Goal: Task Accomplishment & Management: Complete application form

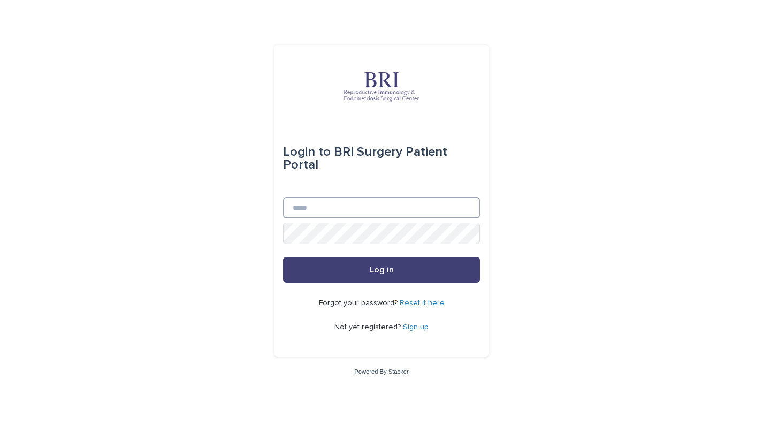
click at [416, 214] on input "Email" at bounding box center [381, 207] width 197 height 21
click at [0, 431] on com-1password-button at bounding box center [0, 432] width 0 height 0
click at [417, 204] on input "Email" at bounding box center [381, 207] width 197 height 21
click at [0, 431] on com-1password-button at bounding box center [0, 432] width 0 height 0
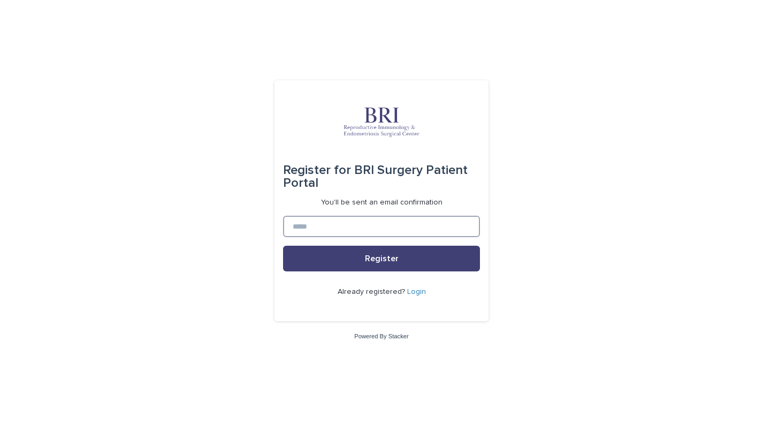
click at [397, 232] on input at bounding box center [381, 226] width 197 height 21
type input "**********"
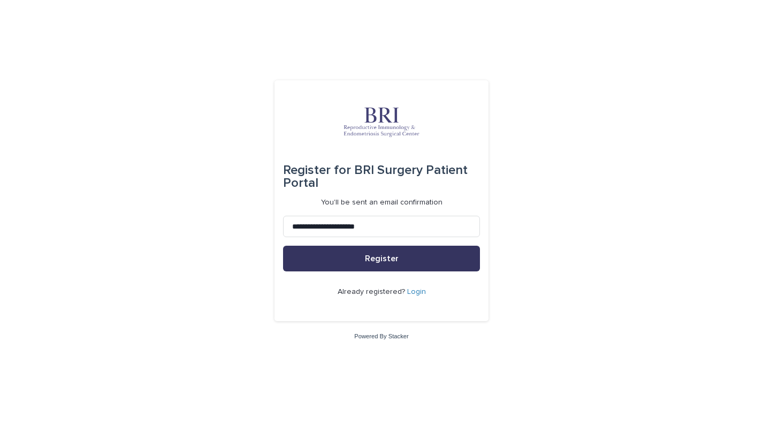
click at [387, 258] on span "Register" at bounding box center [382, 258] width 34 height 9
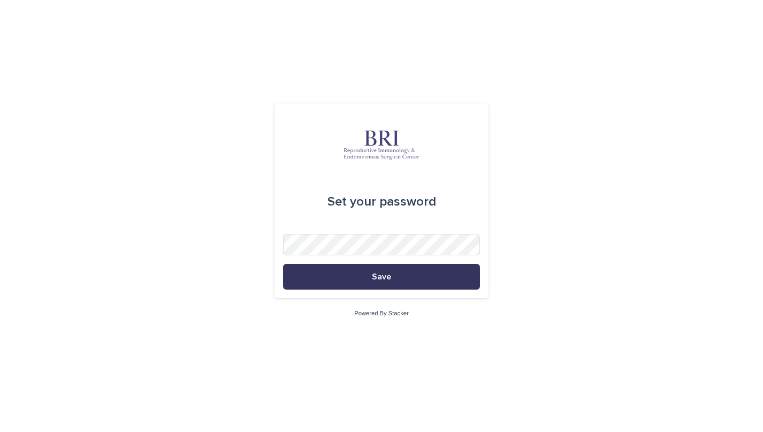
click at [430, 278] on button "Save" at bounding box center [381, 277] width 197 height 26
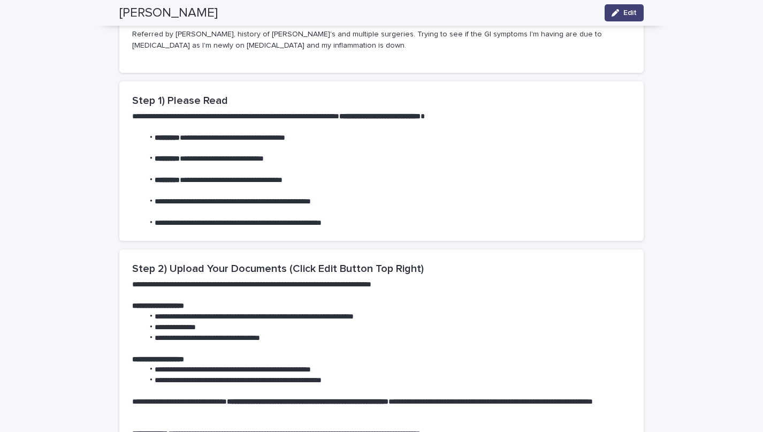
scroll to position [203, 0]
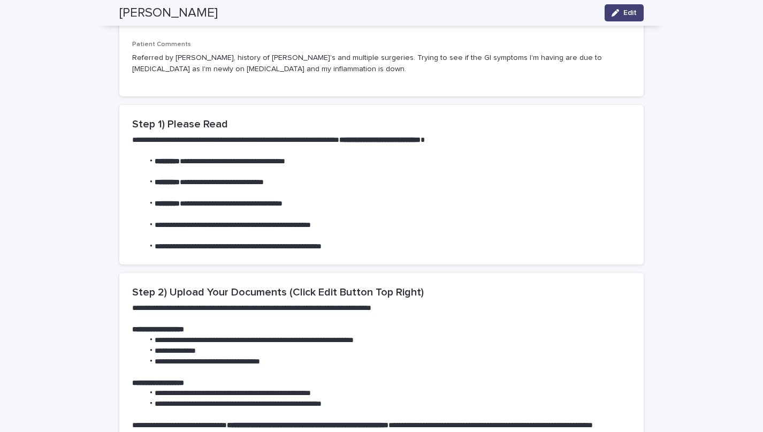
click at [241, 156] on li "**********" at bounding box center [386, 161] width 487 height 11
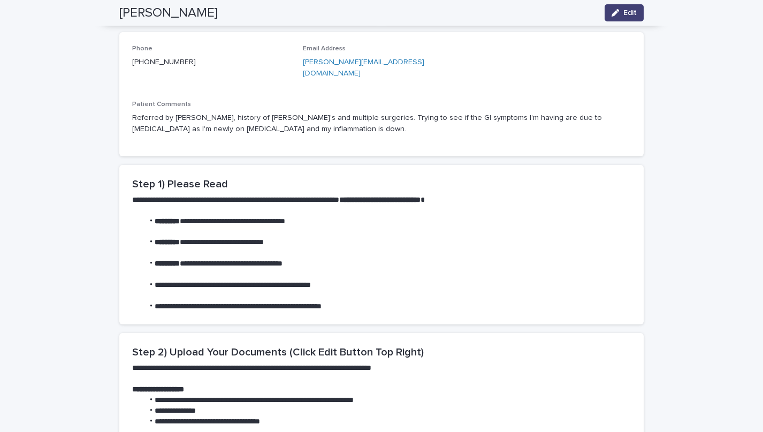
scroll to position [0, 0]
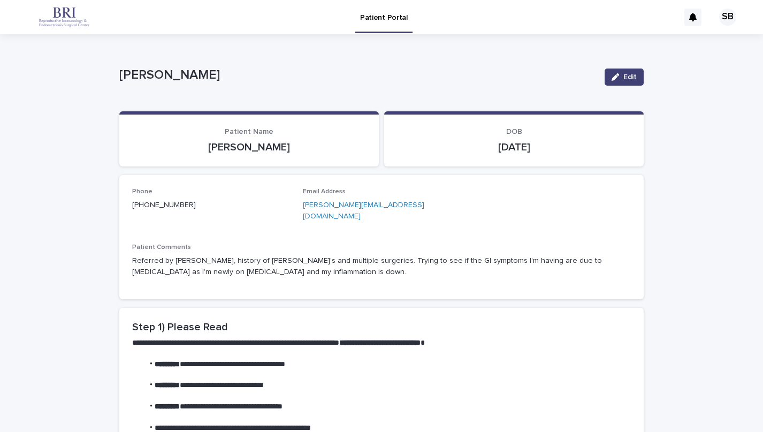
click at [550, 144] on p "08/09/2025" at bounding box center [514, 147] width 234 height 13
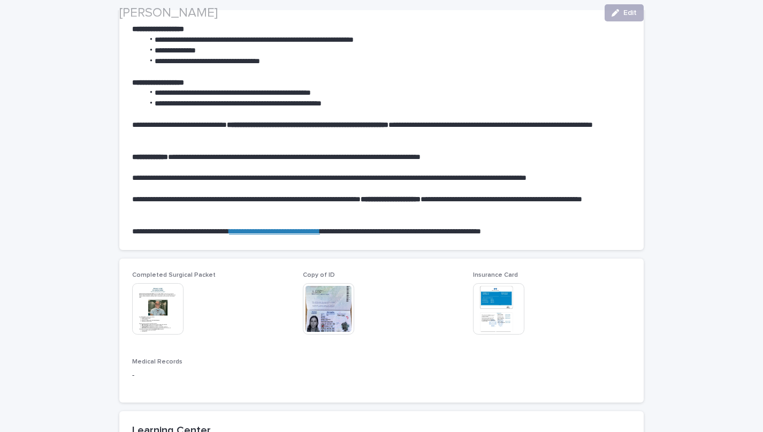
scroll to position [704, 0]
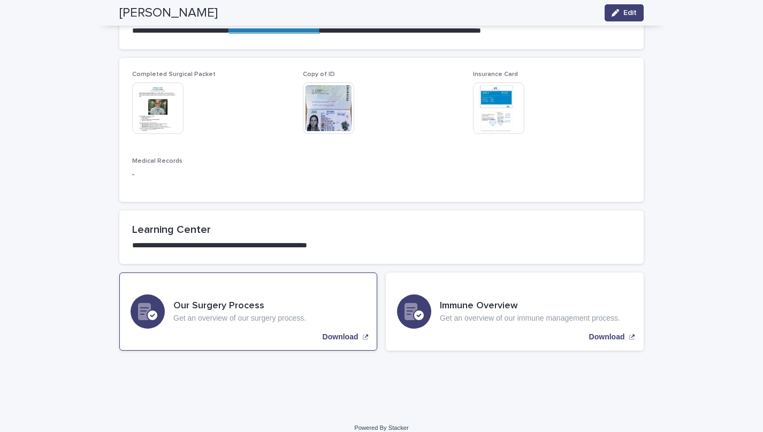
click at [237, 314] on p "Get an overview of our surgery process." at bounding box center [239, 318] width 133 height 9
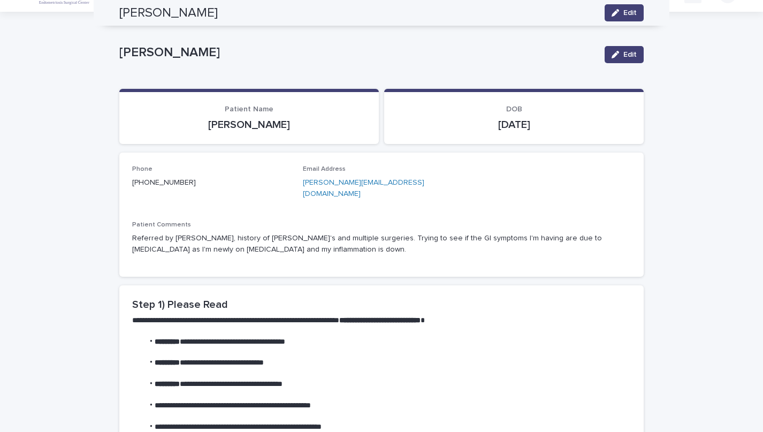
scroll to position [0, 0]
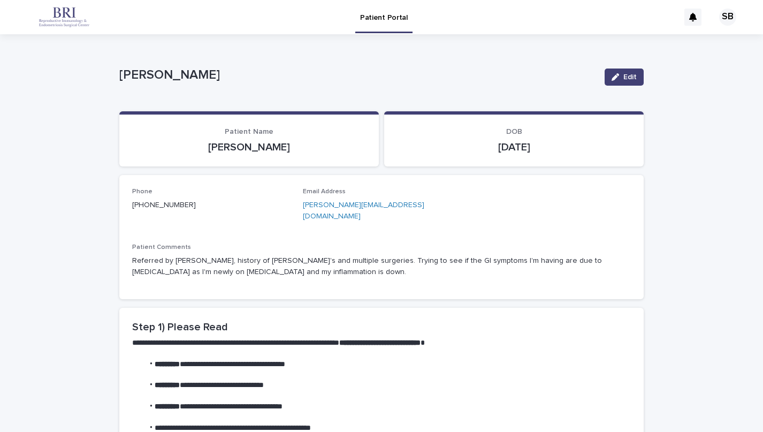
click at [727, 16] on div "SB" at bounding box center [727, 17] width 17 height 17
click at [727, 16] on div at bounding box center [381, 17] width 763 height 34
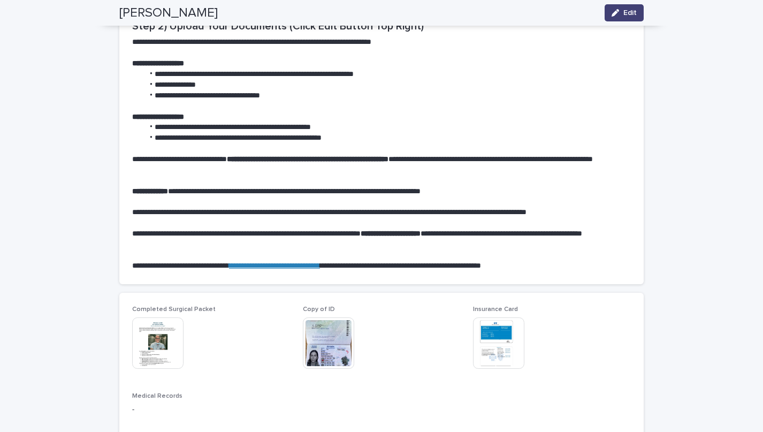
scroll to position [482, 0]
